Goal: Task Accomplishment & Management: Manage account settings

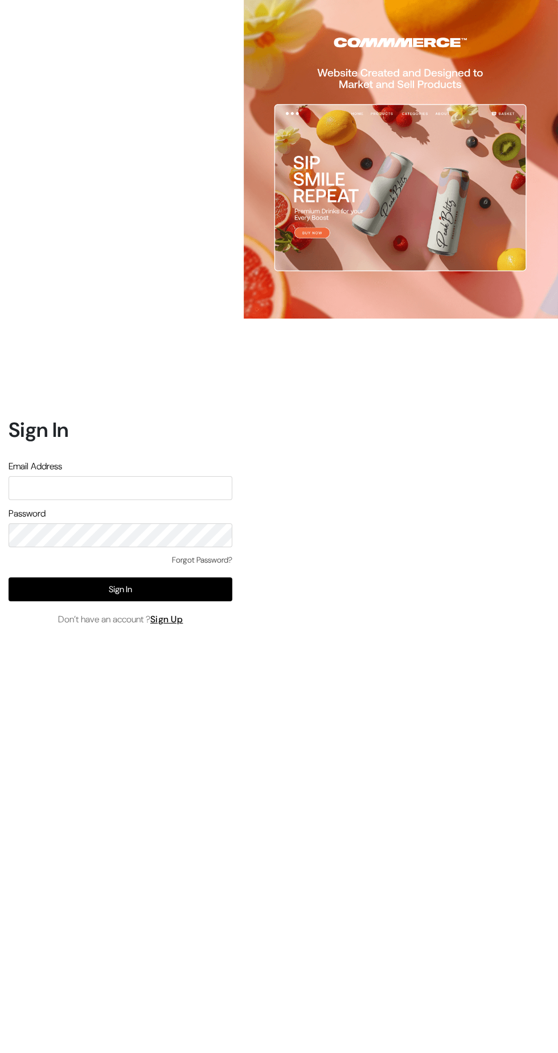
click at [170, 500] on input "text" at bounding box center [121, 488] width 224 height 24
type input "[EMAIL_ADDRESS][DOMAIN_NAME]"
click at [112, 602] on button "Sign In" at bounding box center [121, 590] width 224 height 24
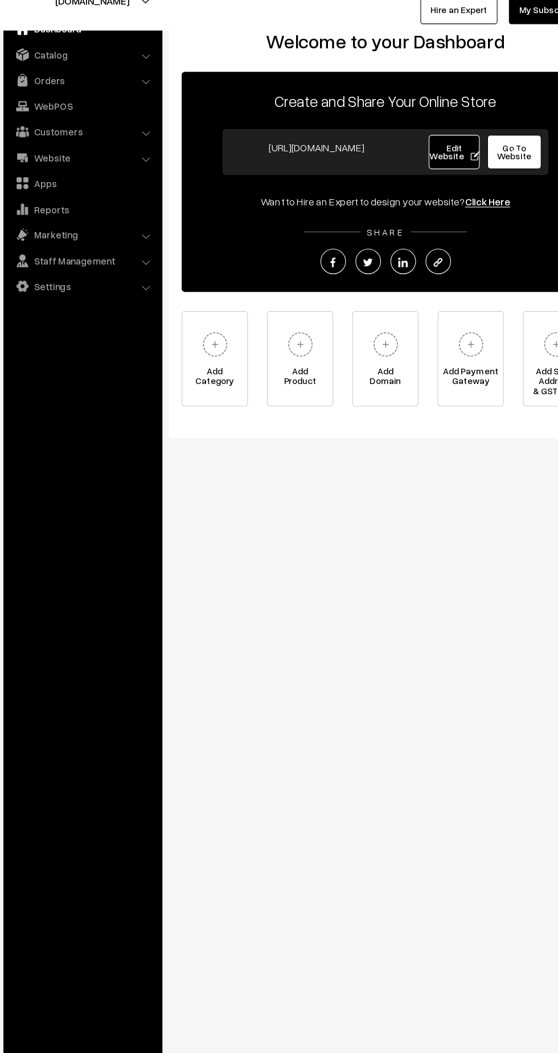
click at [124, 299] on link "Settings" at bounding box center [81, 295] width 135 height 20
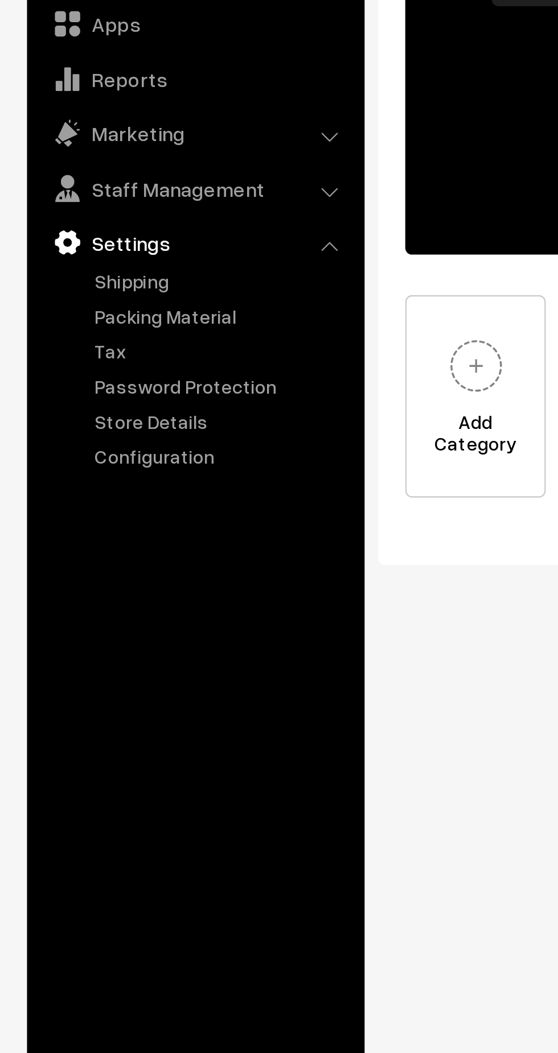
click at [72, 386] on link "Configuration" at bounding box center [93, 385] width 113 height 12
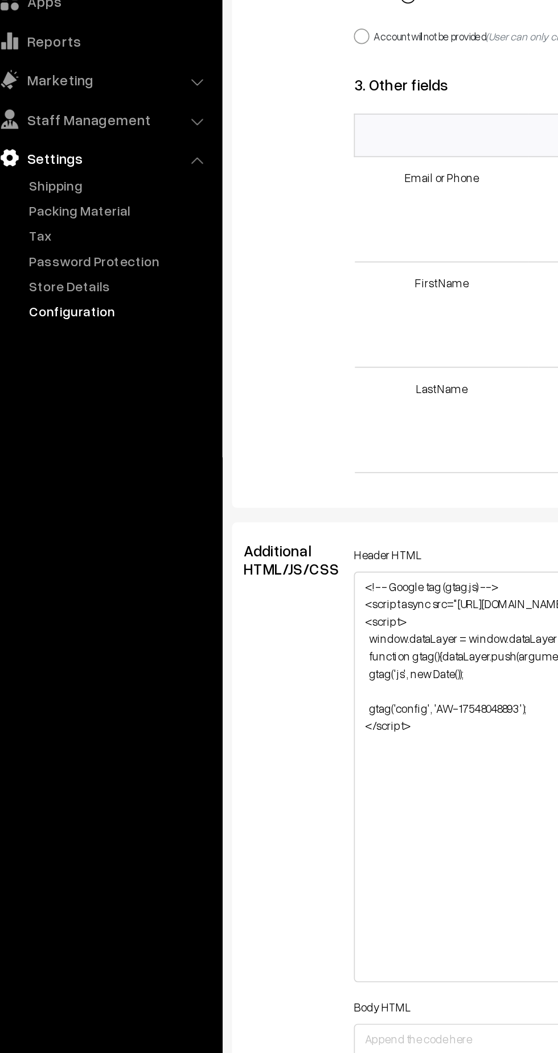
scroll to position [1090, 0]
